Goal: Check status: Check status

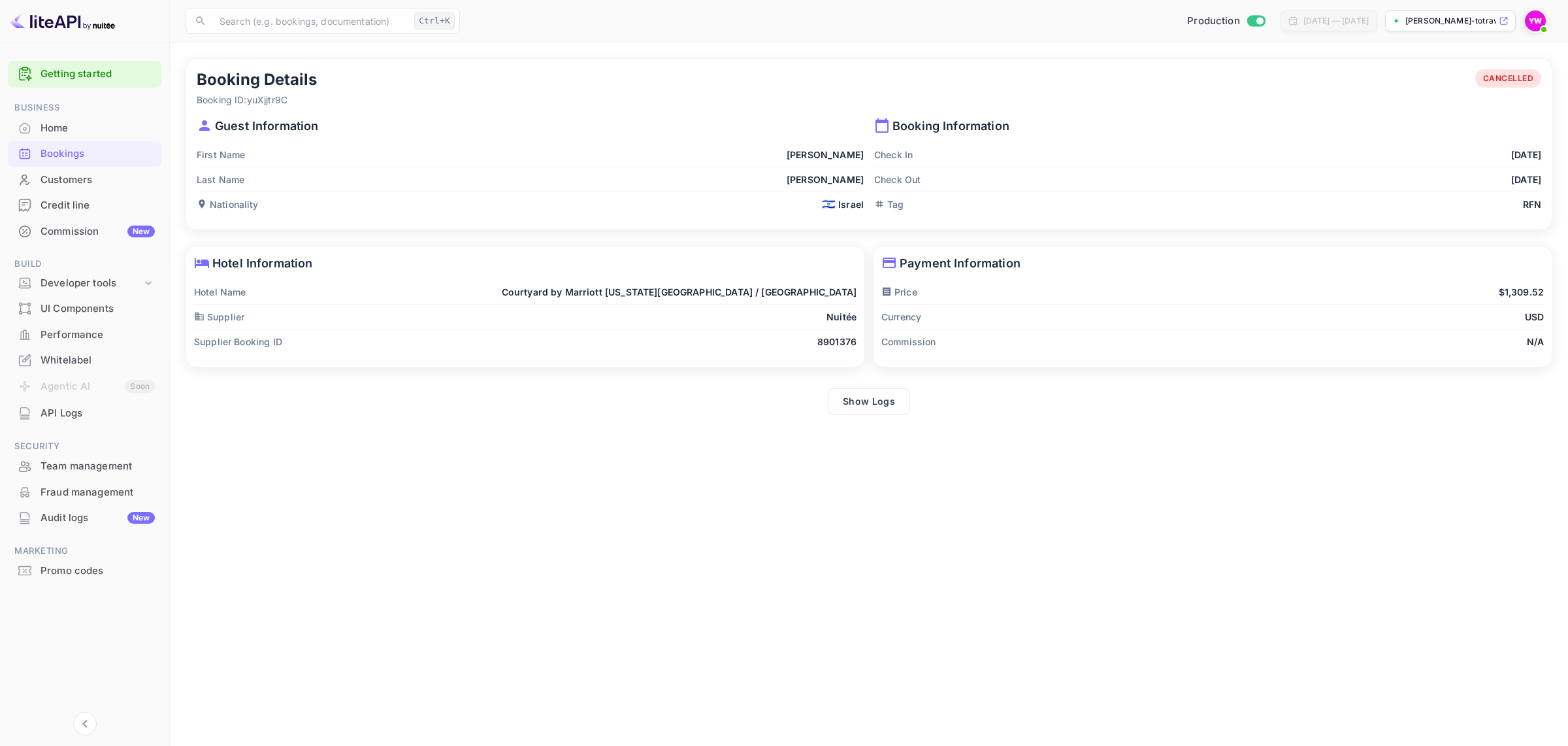
click at [61, 157] on div "Bookings" at bounding box center [97, 154] width 115 height 15
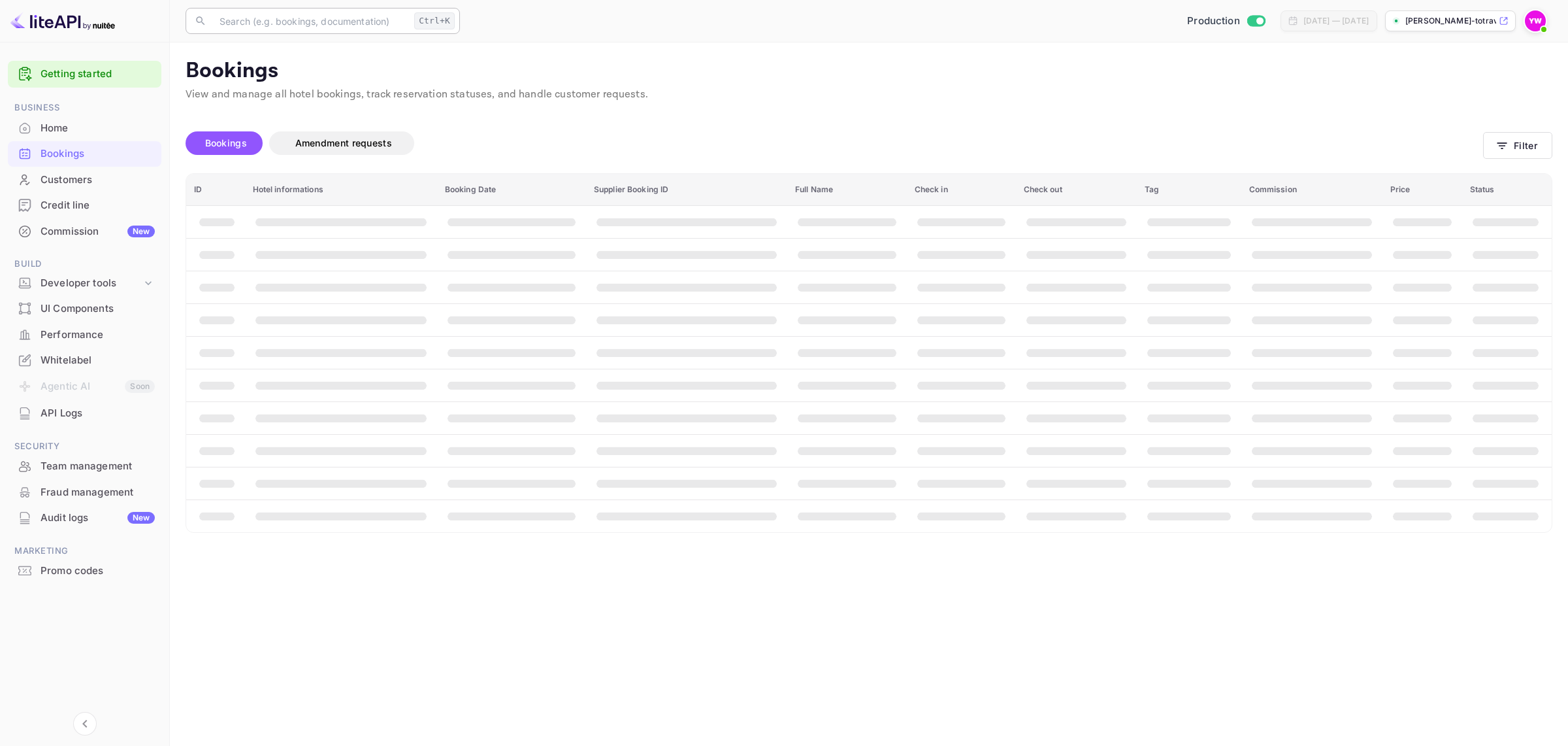
click at [242, 23] on input "text" at bounding box center [311, 21] width 198 height 26
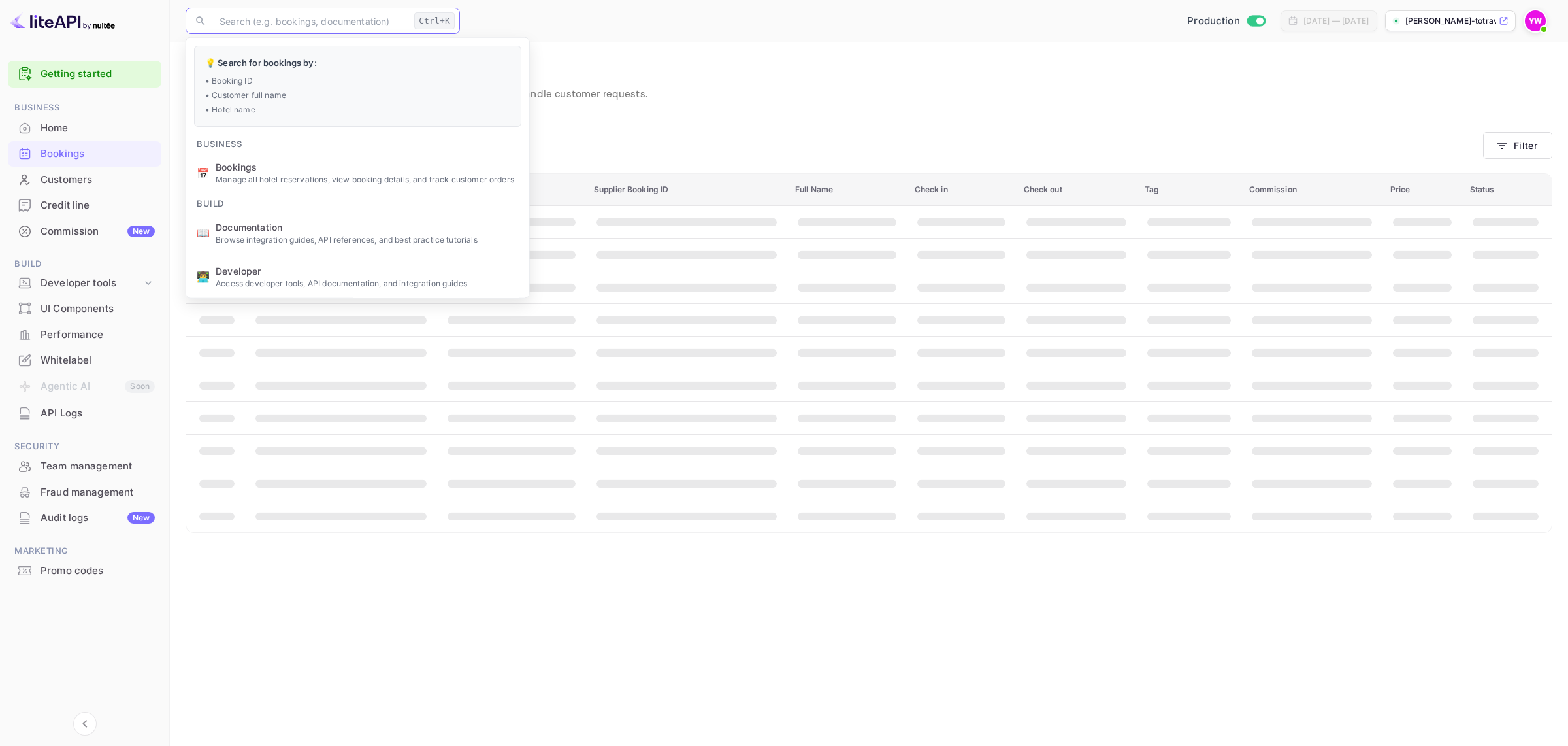
paste input "EZ2oZITZb"
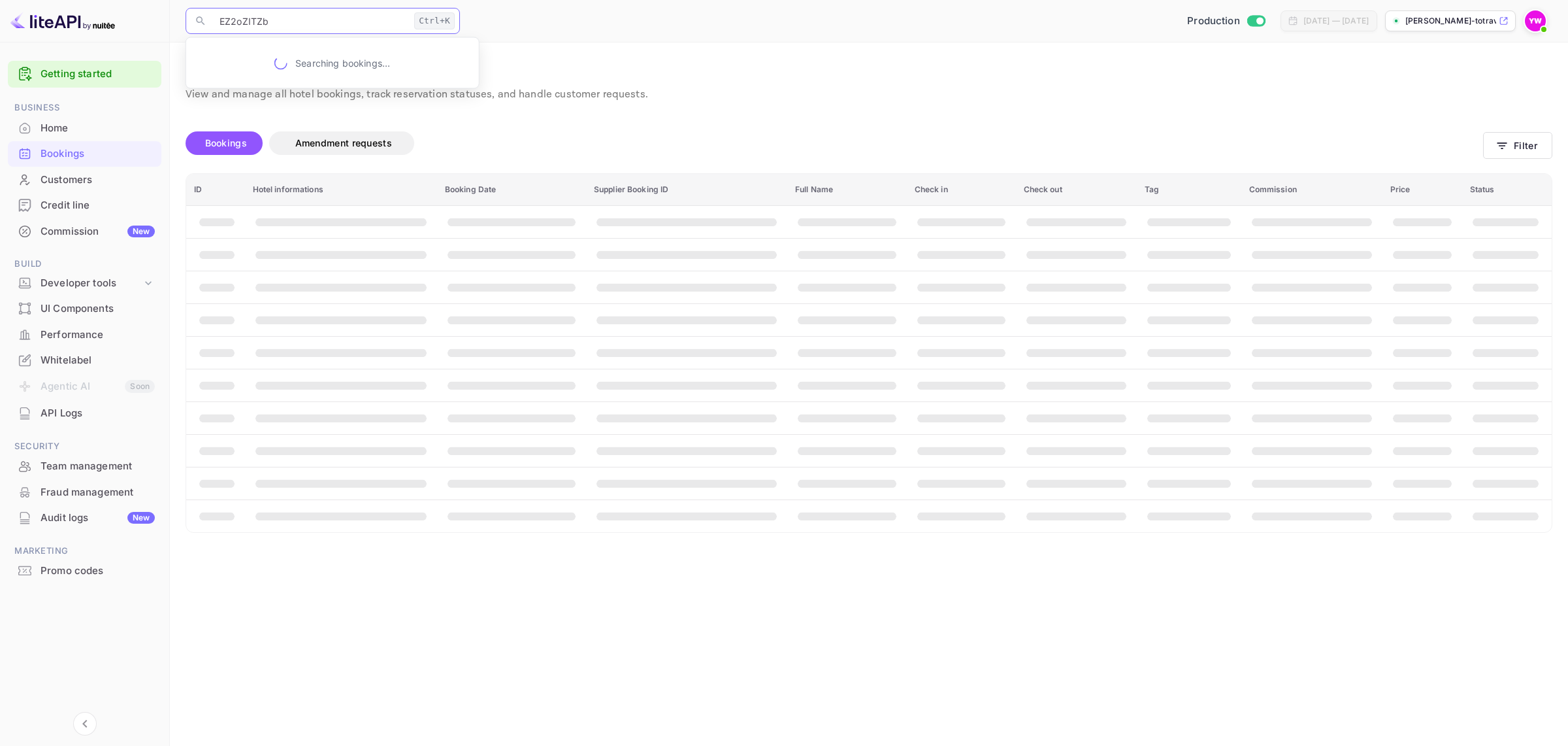
type input "EZ2oZITZb"
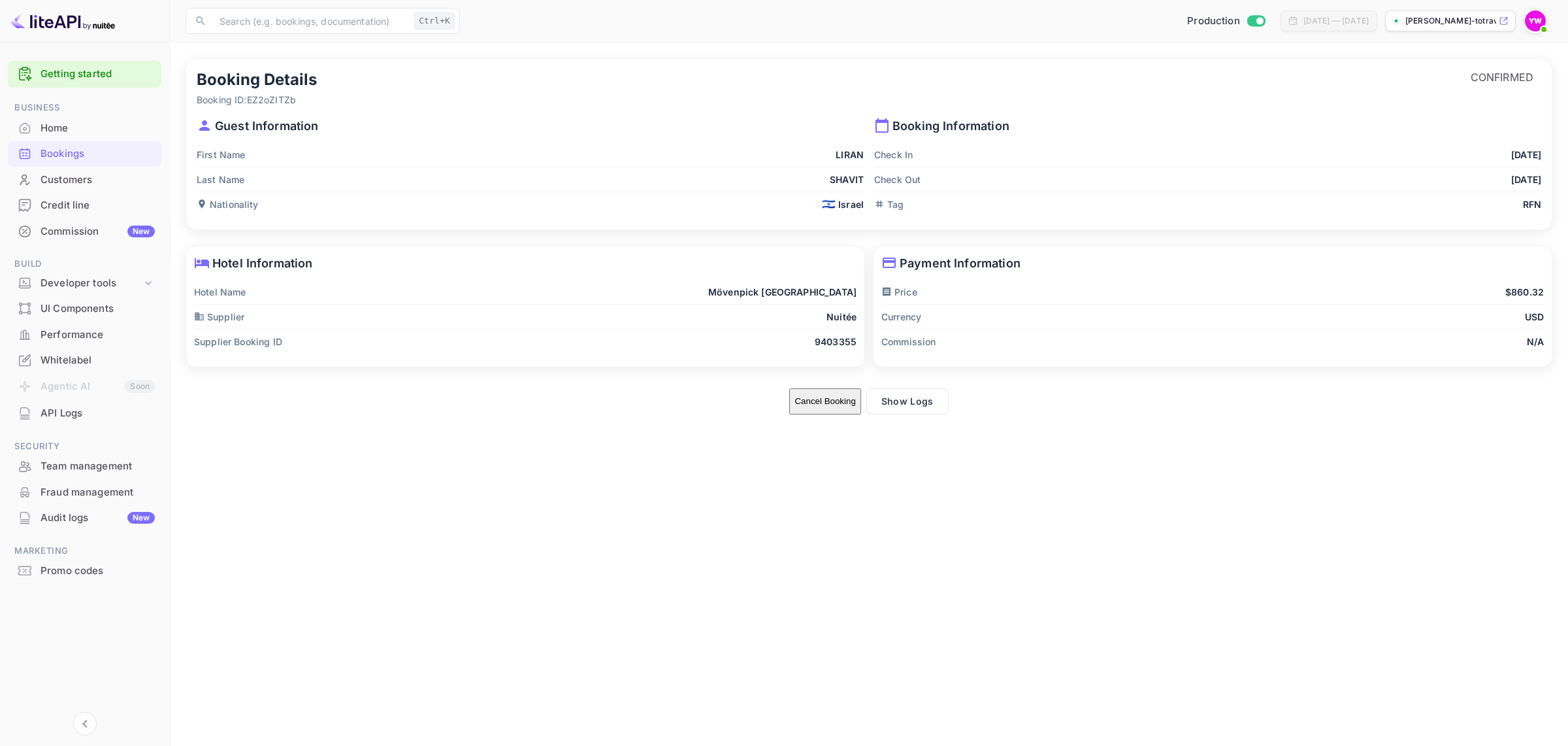
click at [1507, 82] on span "CONFIRMED" at bounding box center [1502, 77] width 78 height 13
click at [50, 150] on div "Bookings" at bounding box center [97, 154] width 115 height 15
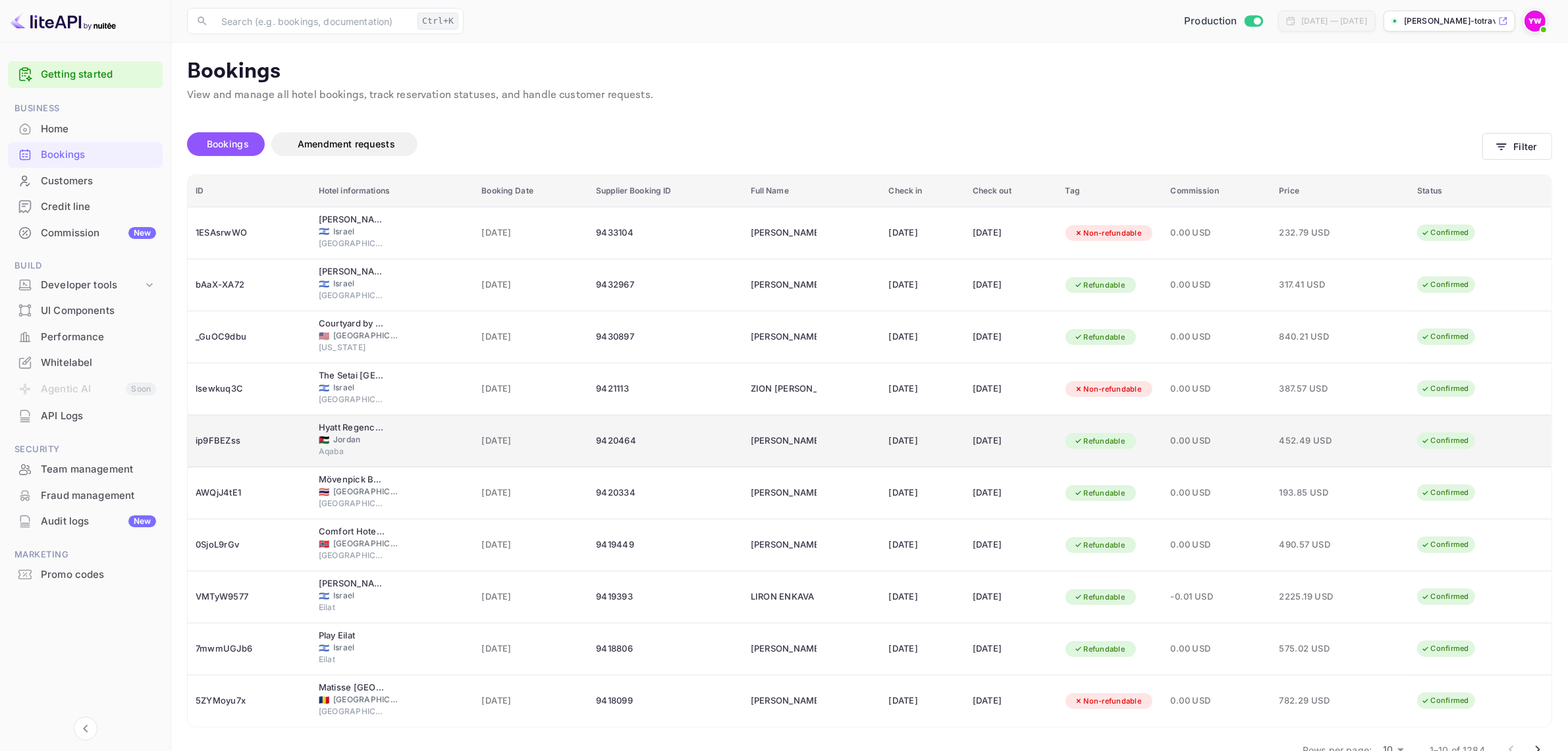
scroll to position [34, 0]
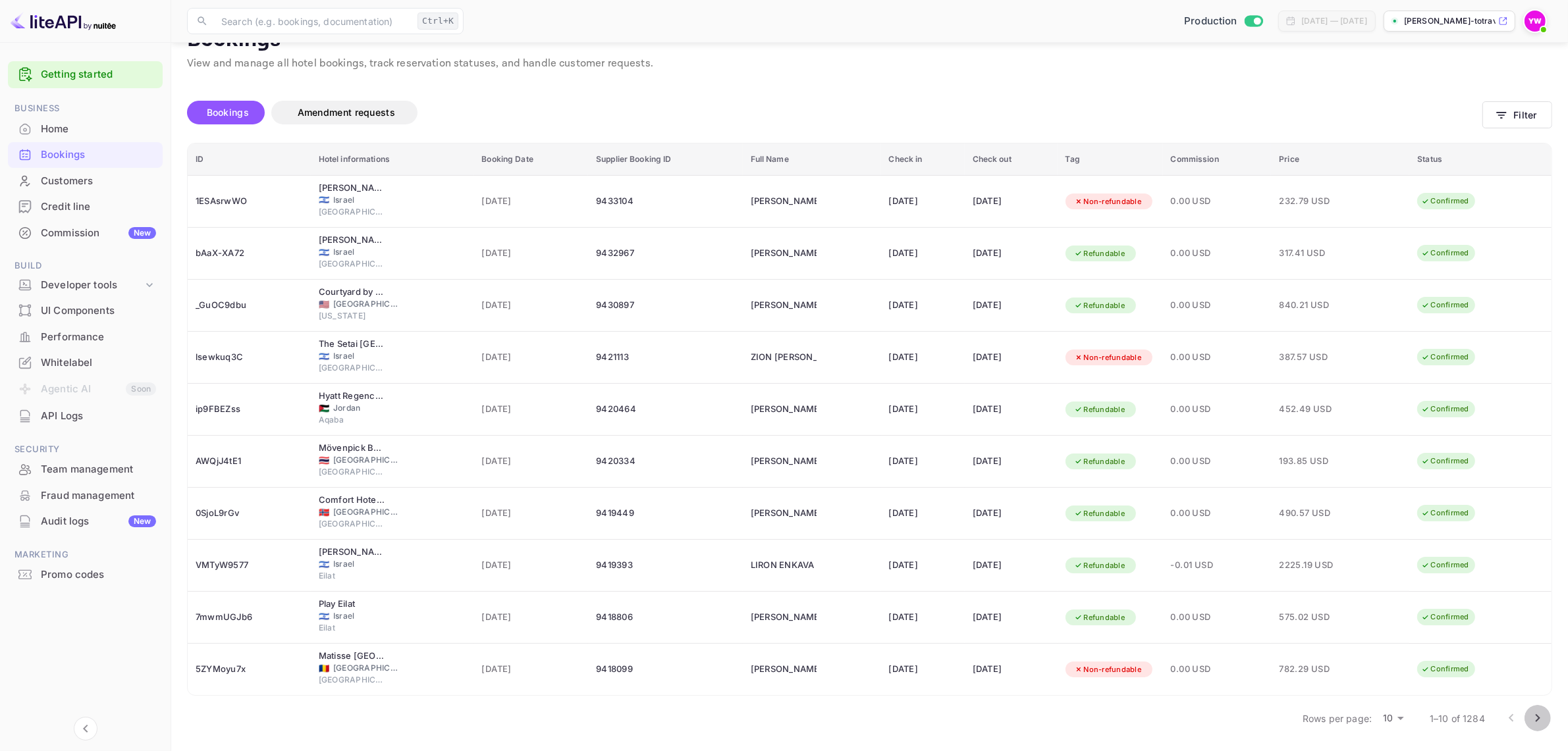
click at [1542, 714] on icon "Go to next page" at bounding box center [1537, 717] width 16 height 16
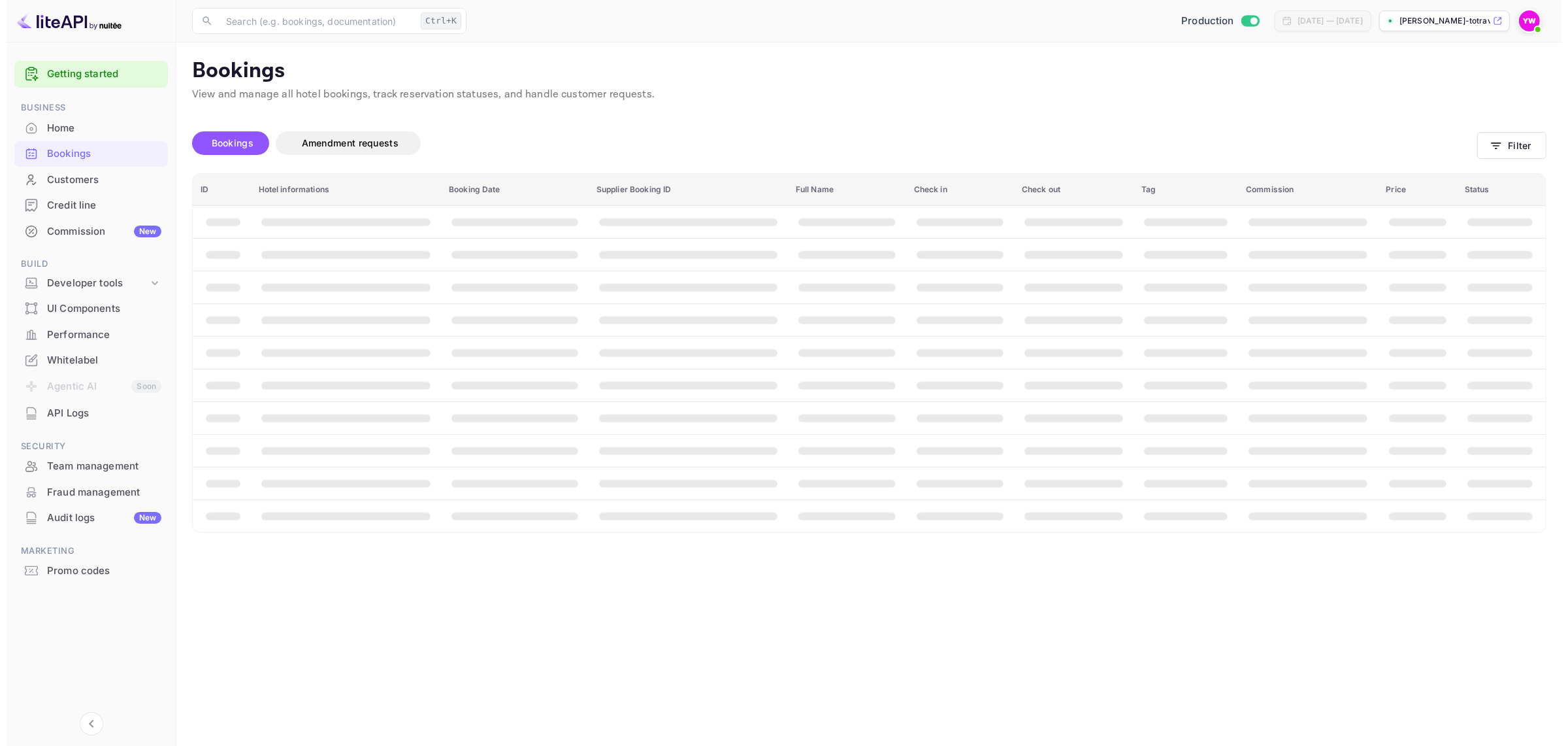
scroll to position [0, 0]
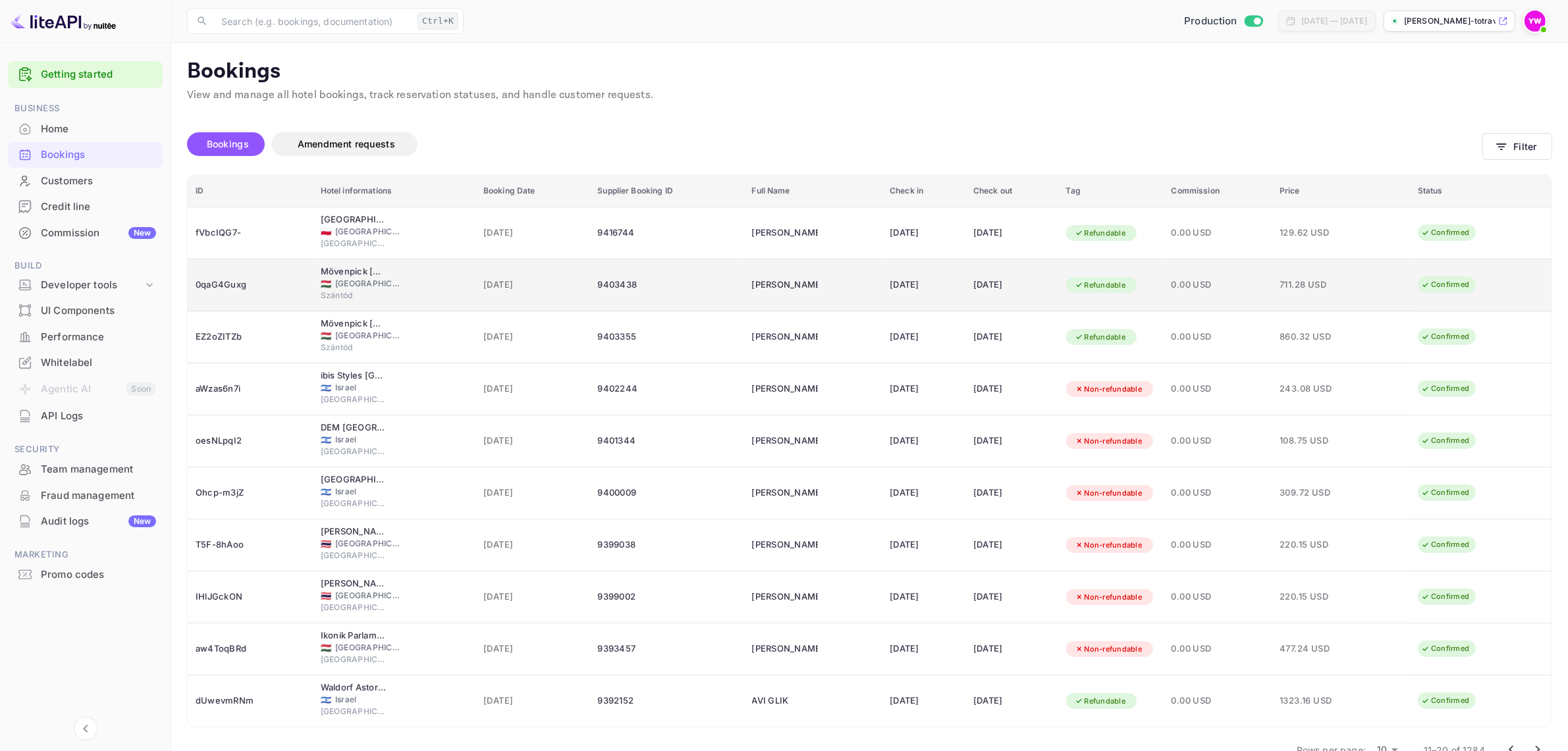
click at [226, 281] on div "0qaG4Guxg" at bounding box center [250, 284] width 109 height 21
click at [230, 281] on div "0qaG4Guxg" at bounding box center [250, 284] width 109 height 21
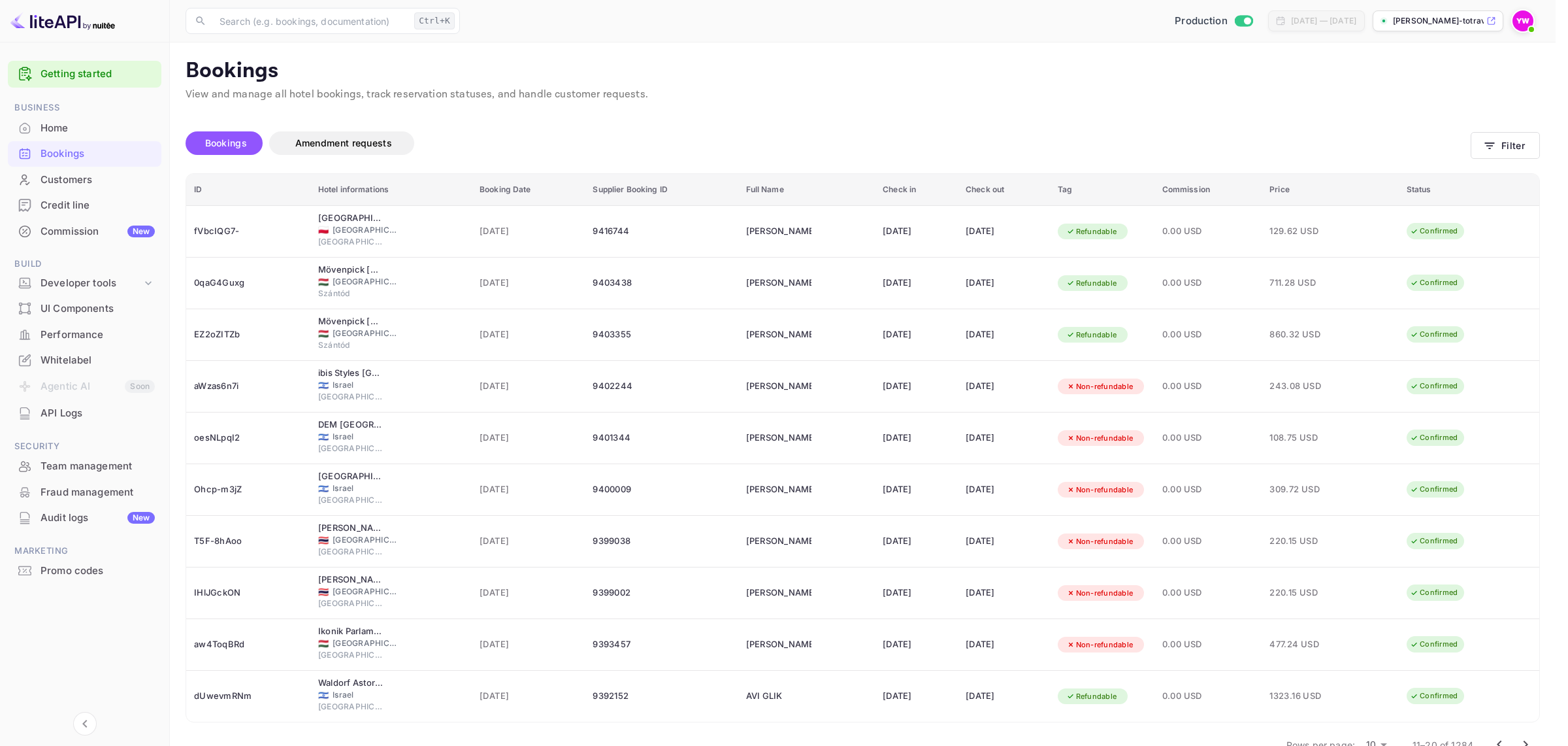
scroll to position [318, 0]
